Goal: Find specific page/section

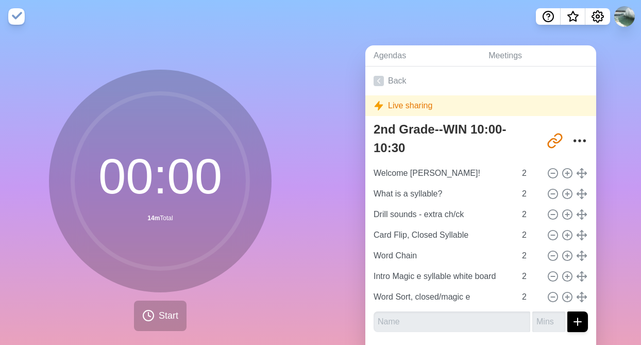
type input "Word Chain"
type input "What is a syllable?"
type input "Drill sounds - extra ch/ck"
type input "Card Flip, Closed Syllable"
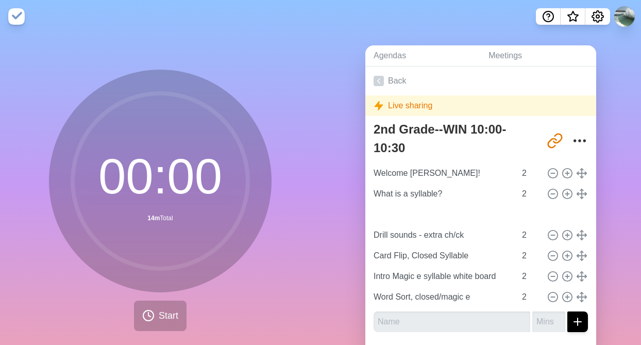
type input "Word Chain"
type input "What is a syllable?"
drag, startPoint x: 586, startPoint y: 193, endPoint x: 436, endPoint y: 24, distance: 226.3
click at [404, 64] on link "Agendas" at bounding box center [422, 55] width 115 height 21
